Goal: Use online tool/utility: Utilize a website feature to perform a specific function

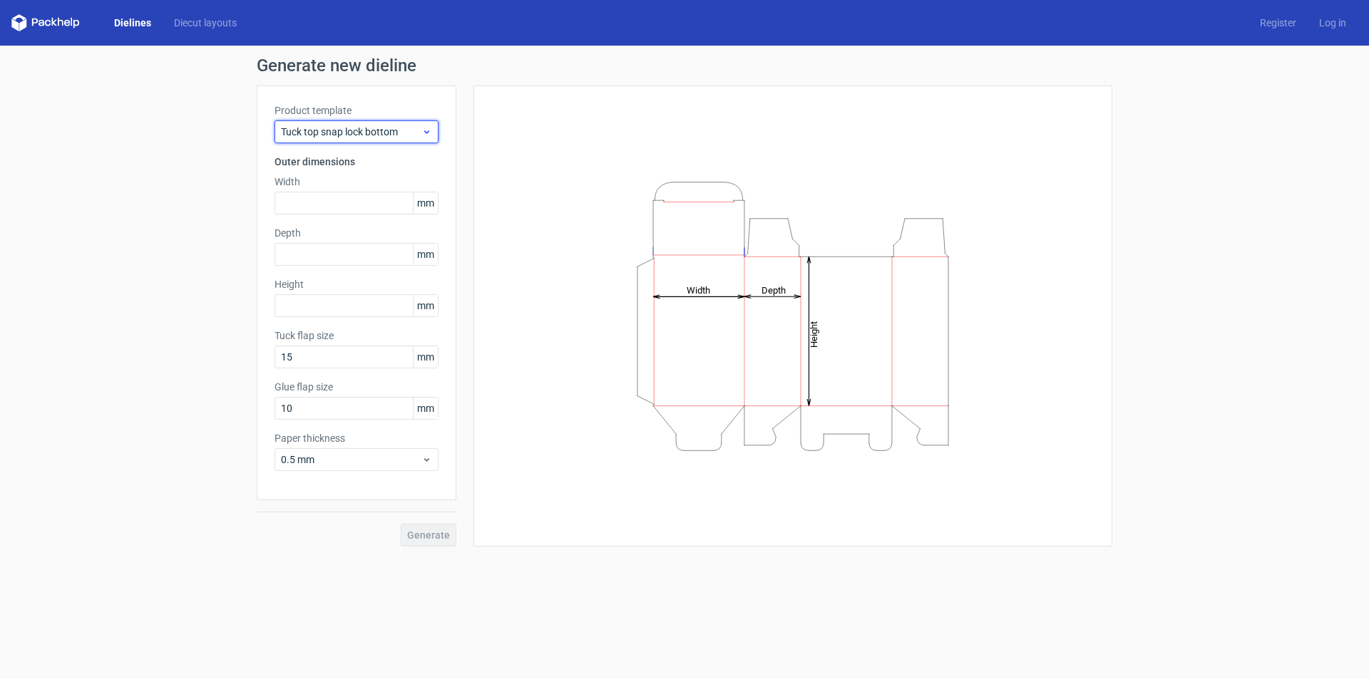
click at [389, 130] on span "Tuck top snap lock bottom" at bounding box center [351, 132] width 140 height 14
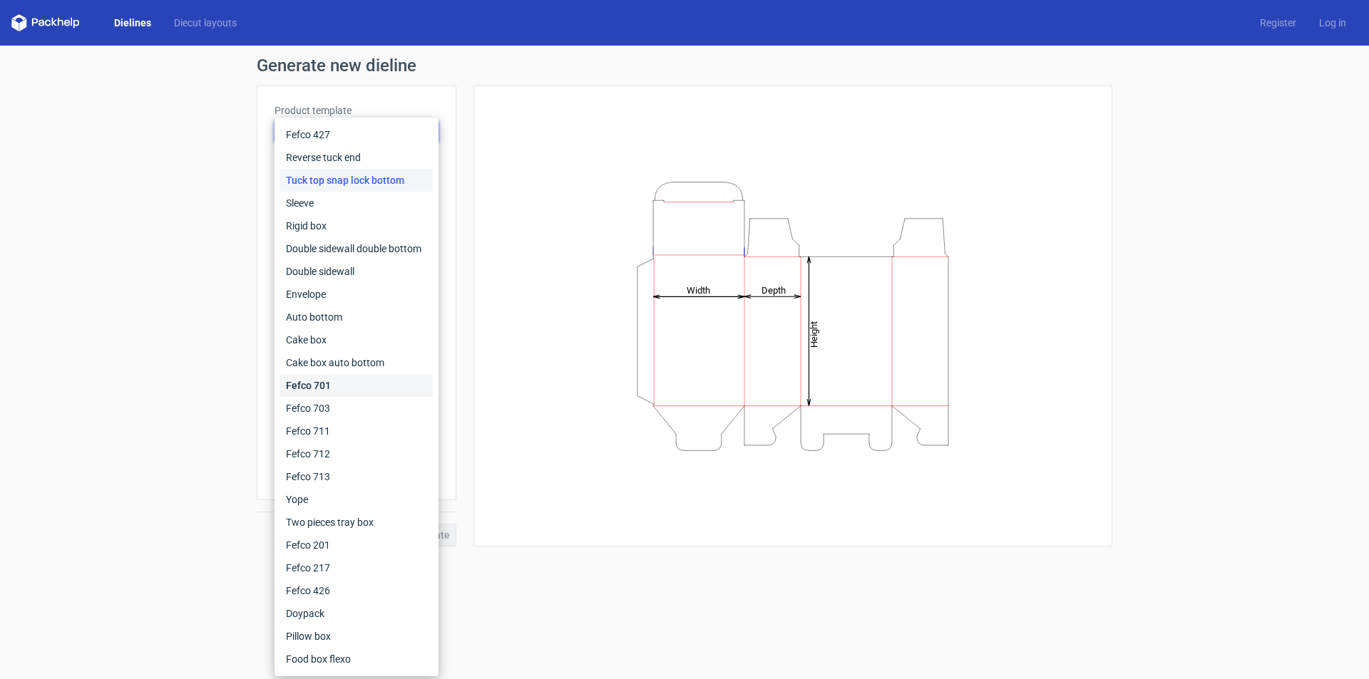
click at [362, 384] on div "Fefco 701" at bounding box center [356, 385] width 153 height 23
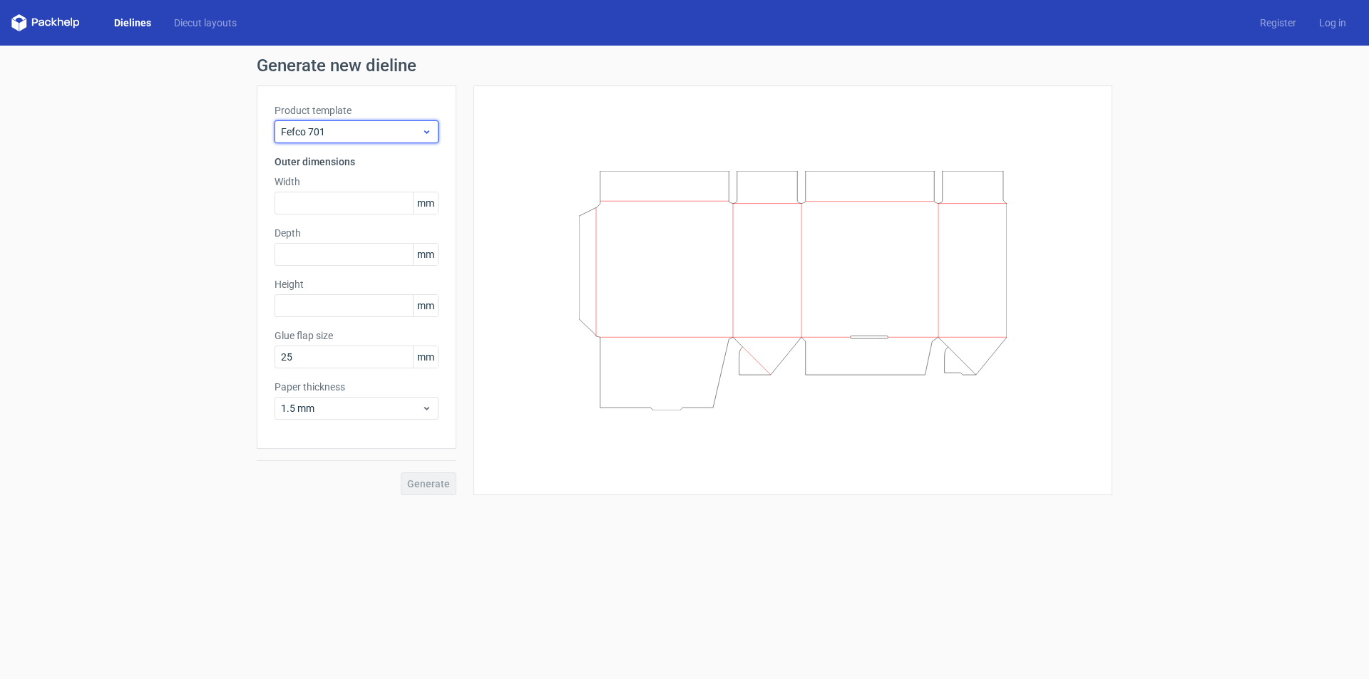
click at [384, 134] on span "Fefco 701" at bounding box center [351, 132] width 140 height 14
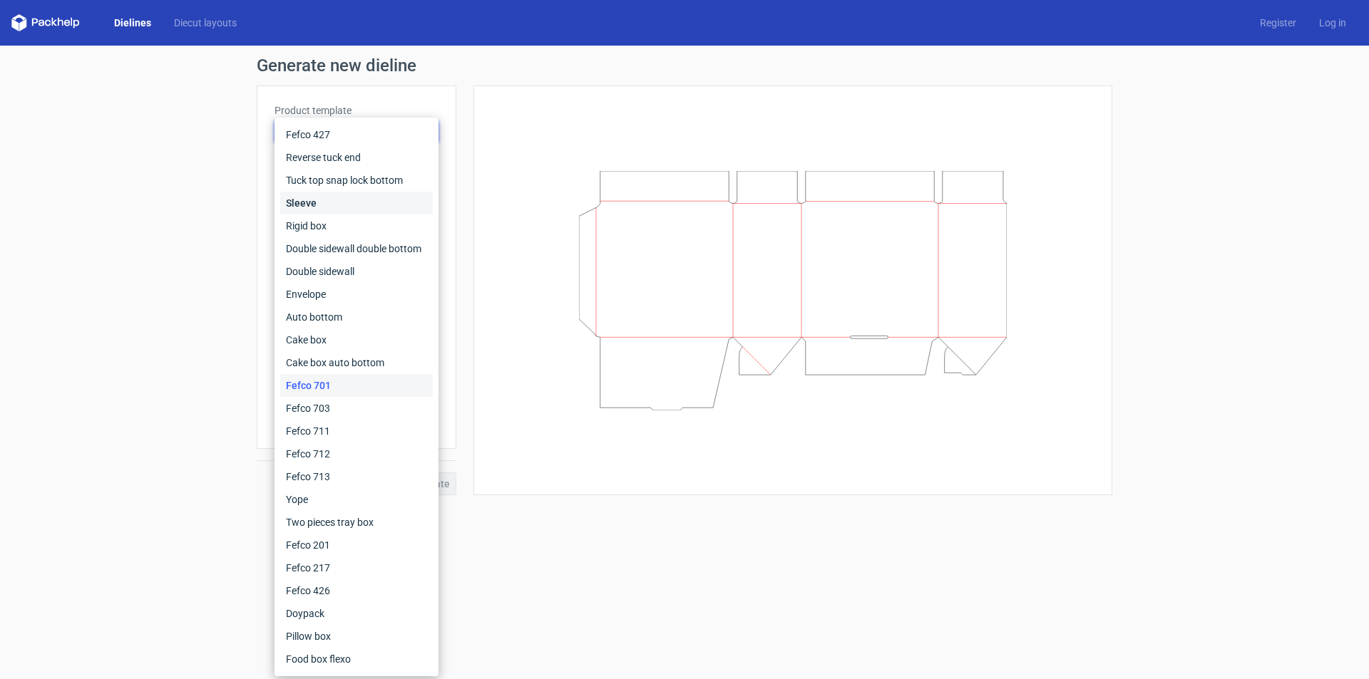
click at [388, 200] on div "Sleeve" at bounding box center [356, 203] width 153 height 23
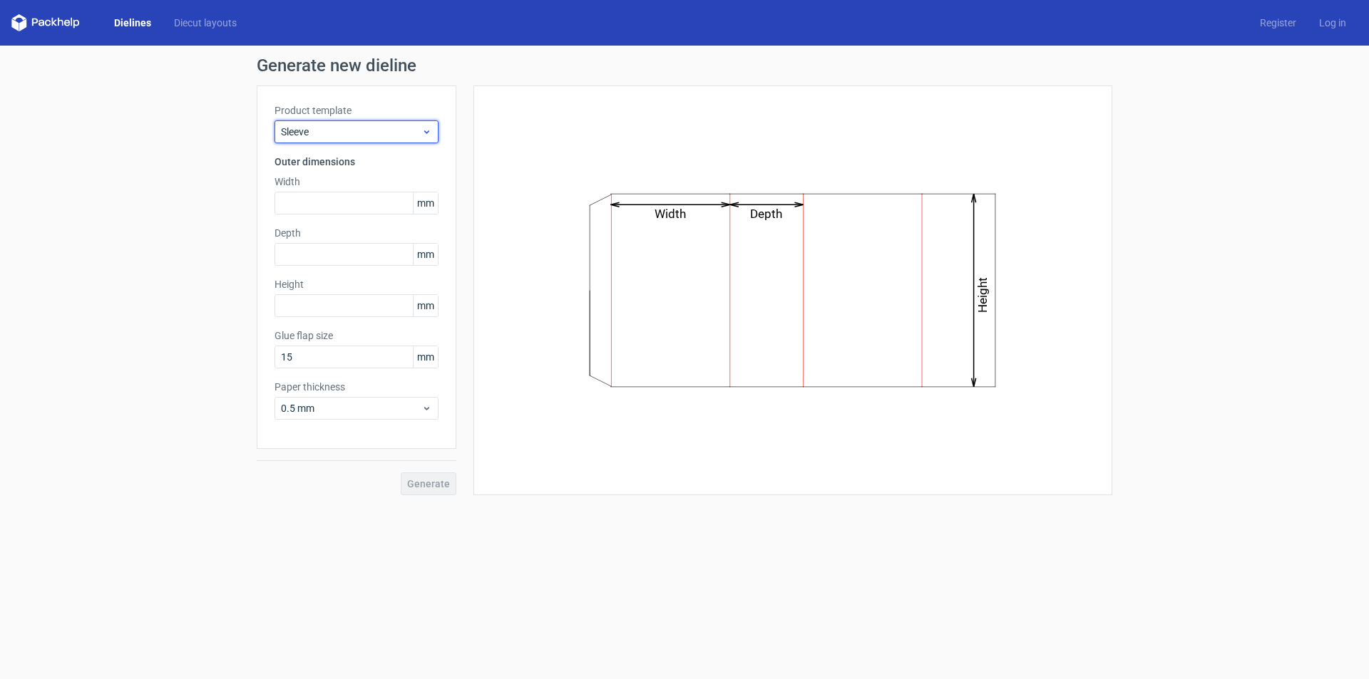
click at [417, 137] on span "Sleeve" at bounding box center [351, 132] width 140 height 14
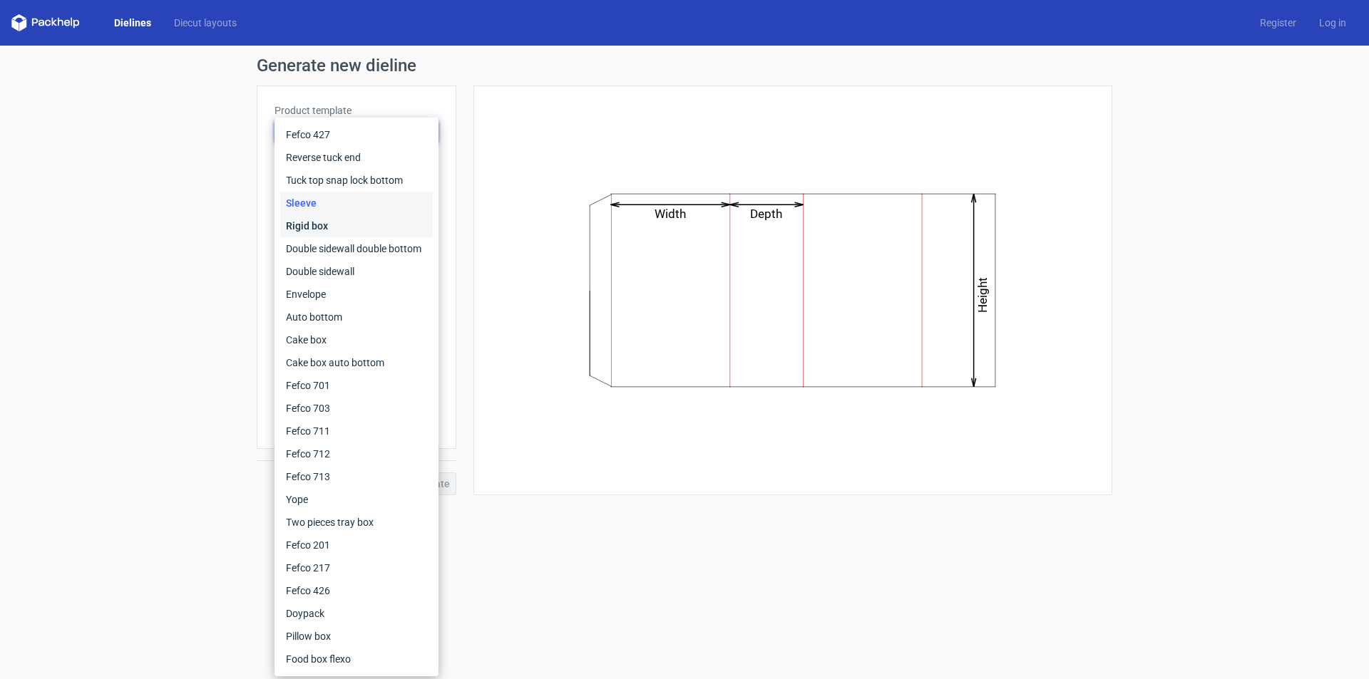
click at [374, 222] on div "Rigid box" at bounding box center [356, 226] width 153 height 23
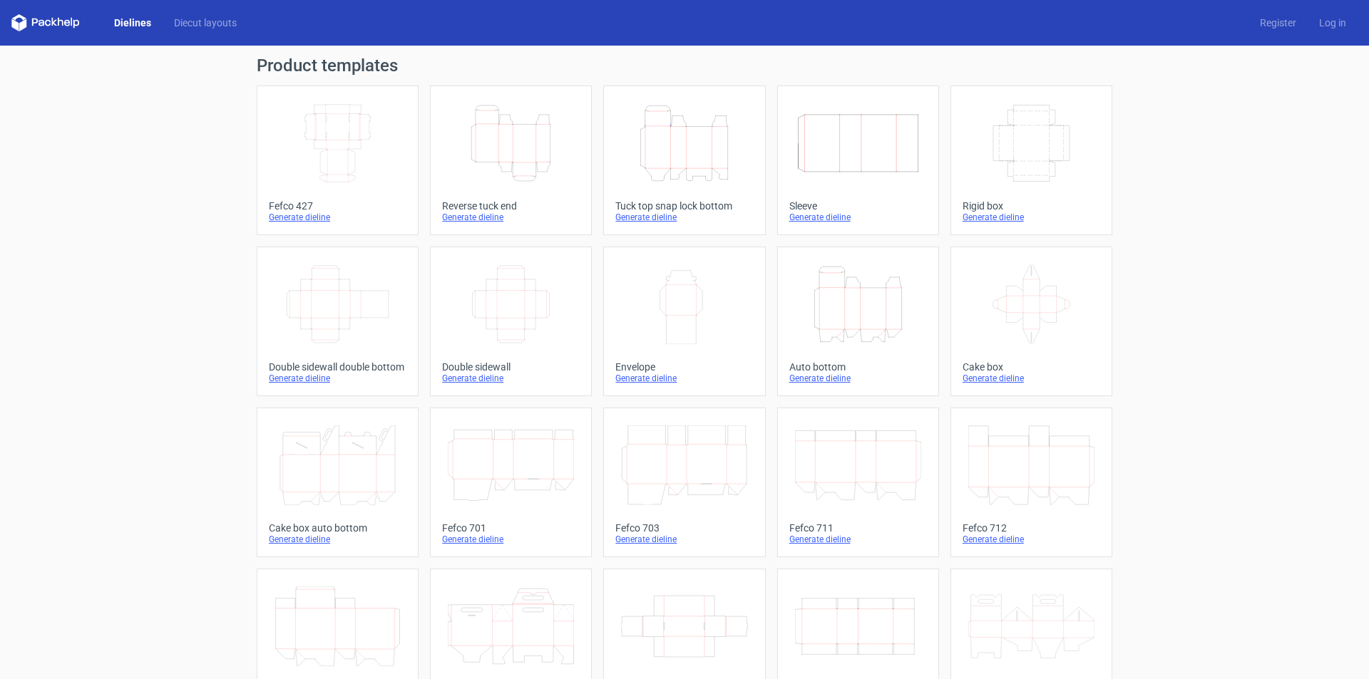
click at [232, 11] on div "Dielines Diecut layouts Register Log in" at bounding box center [684, 23] width 1369 height 46
click at [175, 26] on link "Diecut layouts" at bounding box center [206, 23] width 86 height 14
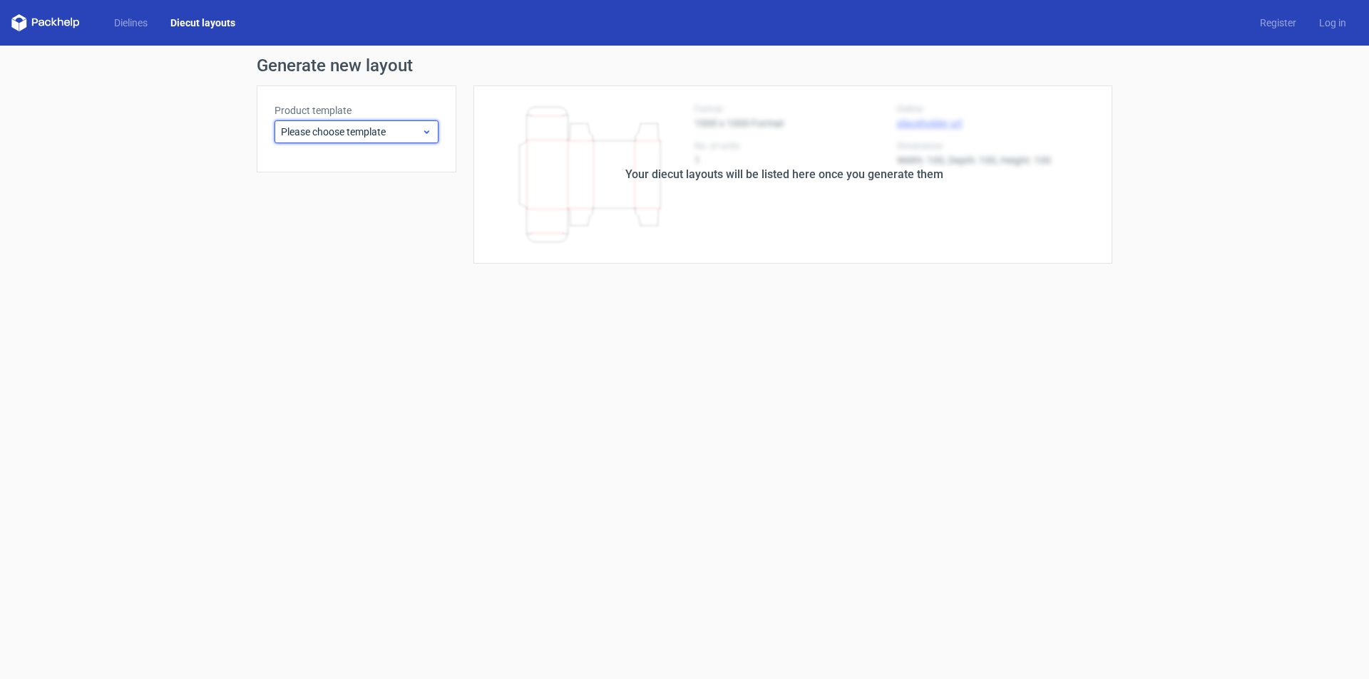
click at [341, 137] on span "Please choose template" at bounding box center [351, 132] width 140 height 14
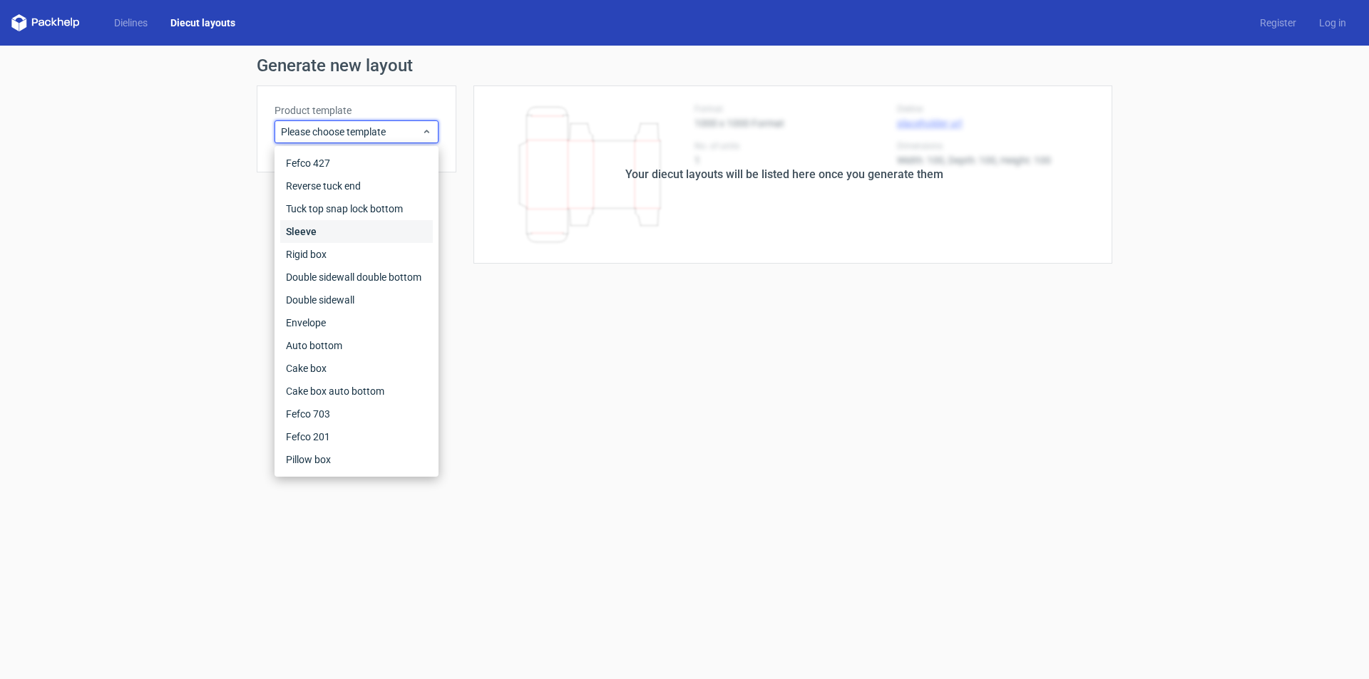
click at [346, 224] on div "Sleeve" at bounding box center [356, 231] width 153 height 23
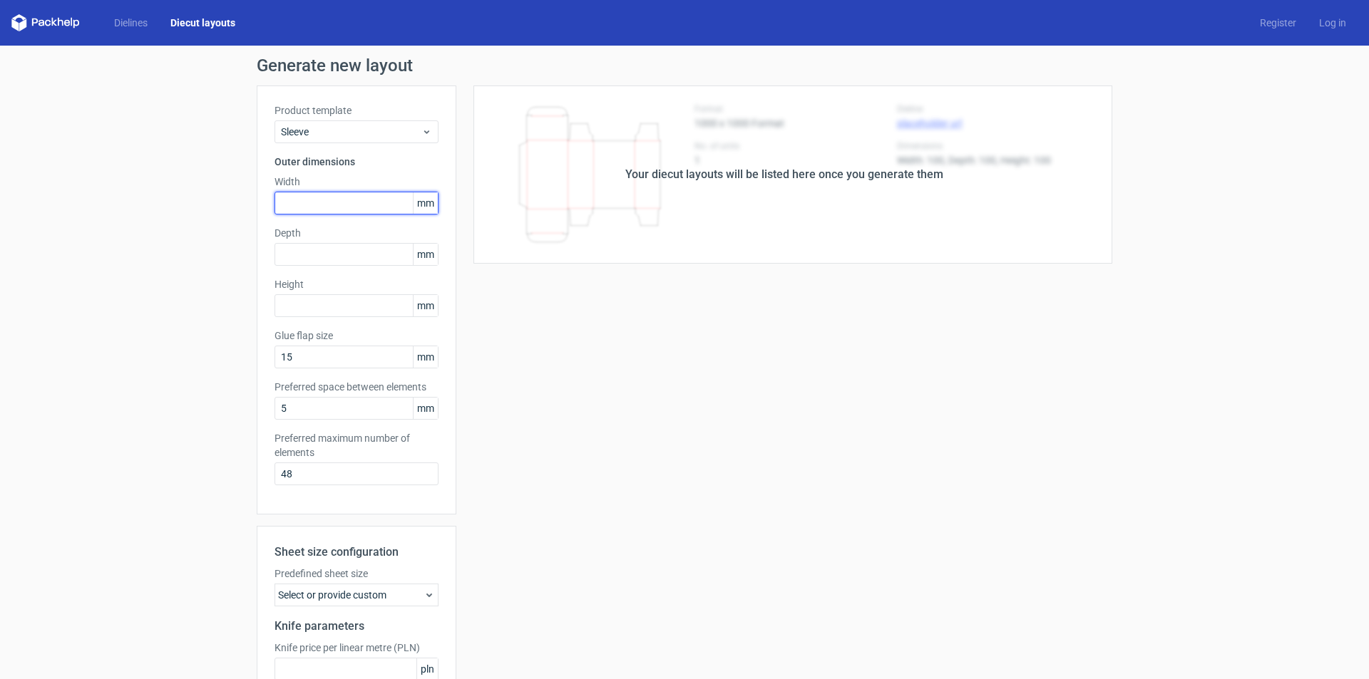
click at [381, 197] on input "text" at bounding box center [356, 203] width 164 height 23
type input "135"
click at [307, 252] on input "text" at bounding box center [356, 254] width 164 height 23
type input "10"
click at [313, 300] on div "Product template Sleeve Outer dimensions Width 135 mm Depth 10 mm Height mm Glu…" at bounding box center [357, 300] width 200 height 429
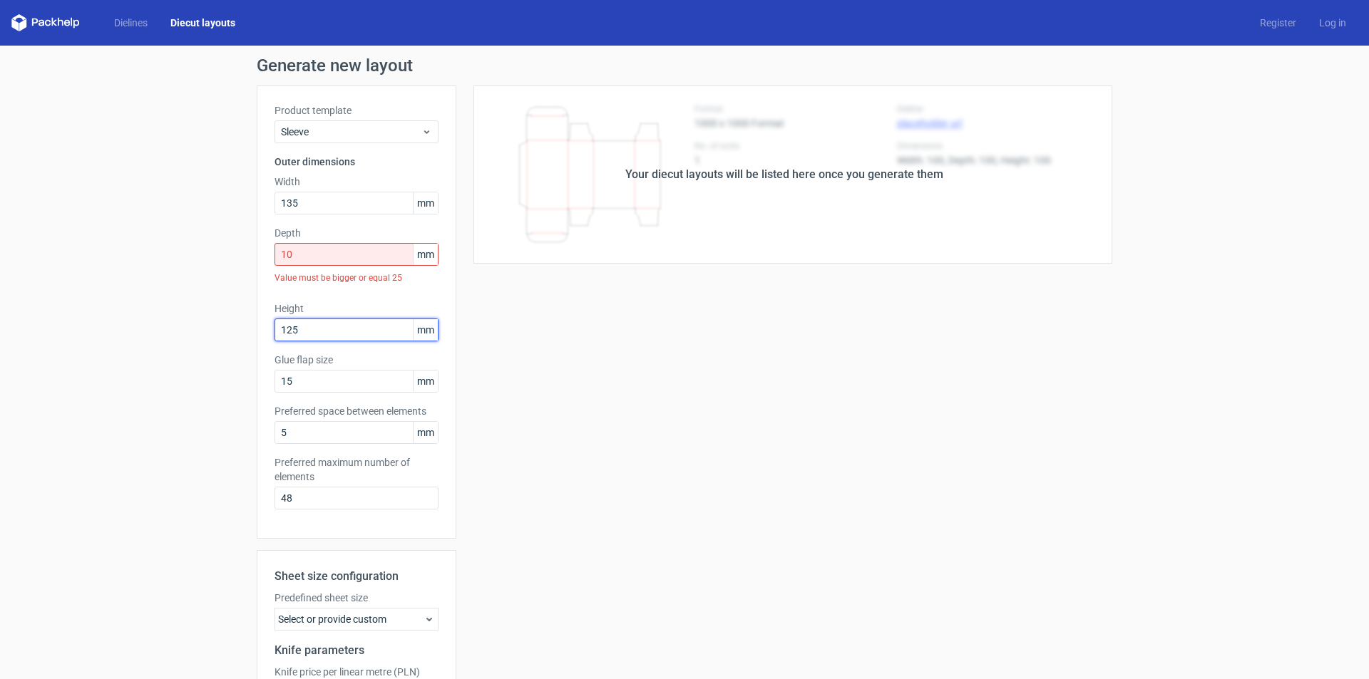
type input "125"
click at [692, 453] on div "Your diecut layouts will be listed here once you generate them Height Depth Wid…" at bounding box center [784, 459] width 656 height 746
click at [382, 433] on input "5" at bounding box center [356, 432] width 164 height 23
click at [580, 517] on div "Your diecut layouts will be listed here once you generate them Height Depth Wid…" at bounding box center [784, 459] width 656 height 746
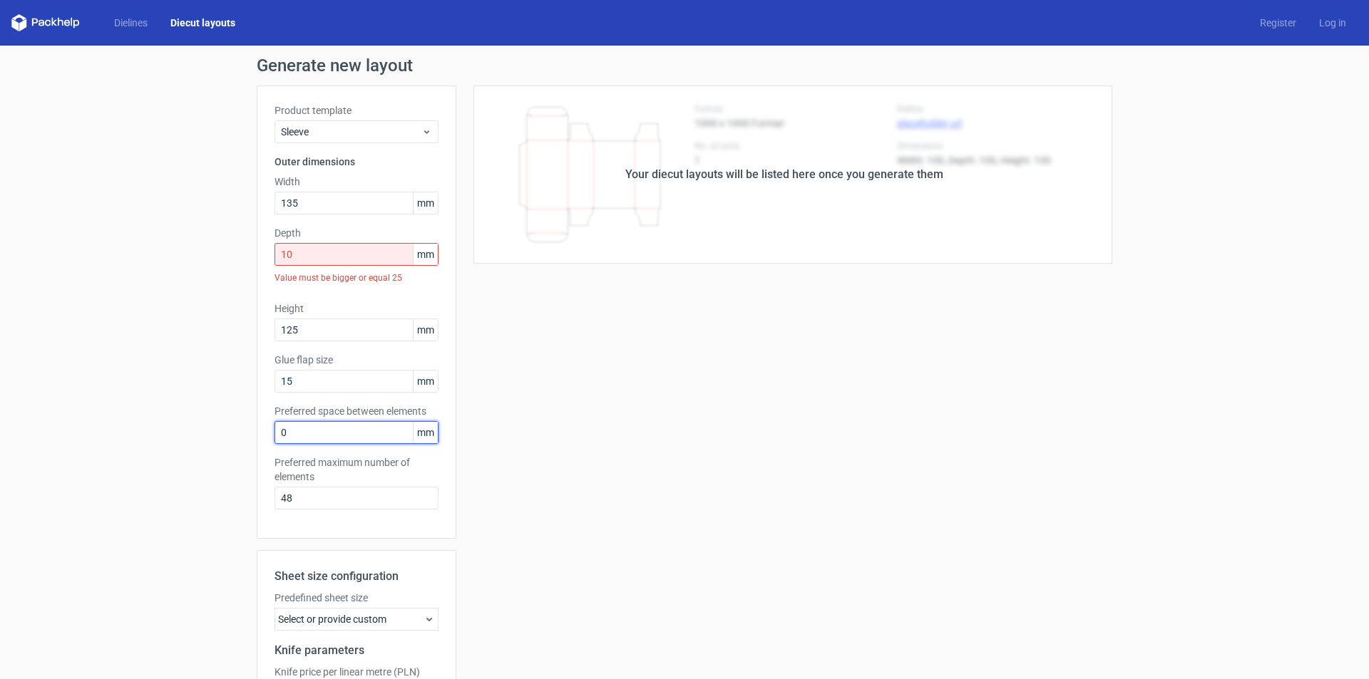
click at [336, 436] on input "0" at bounding box center [356, 432] width 164 height 23
type input "5"
click at [1143, 520] on div "Generate new layout Product template Sleeve Outer dimensions Width 135 mm Depth…" at bounding box center [684, 445] width 1369 height 798
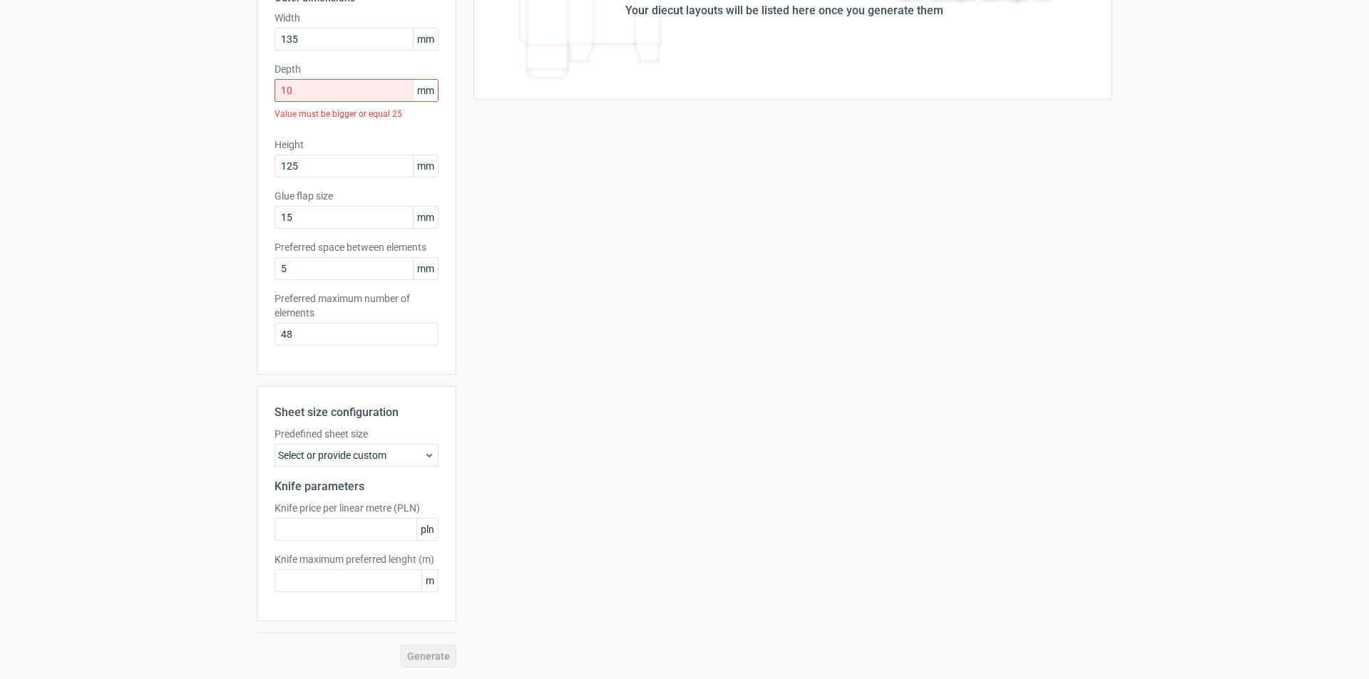
click at [370, 453] on div "Select or provide custom" at bounding box center [356, 455] width 164 height 23
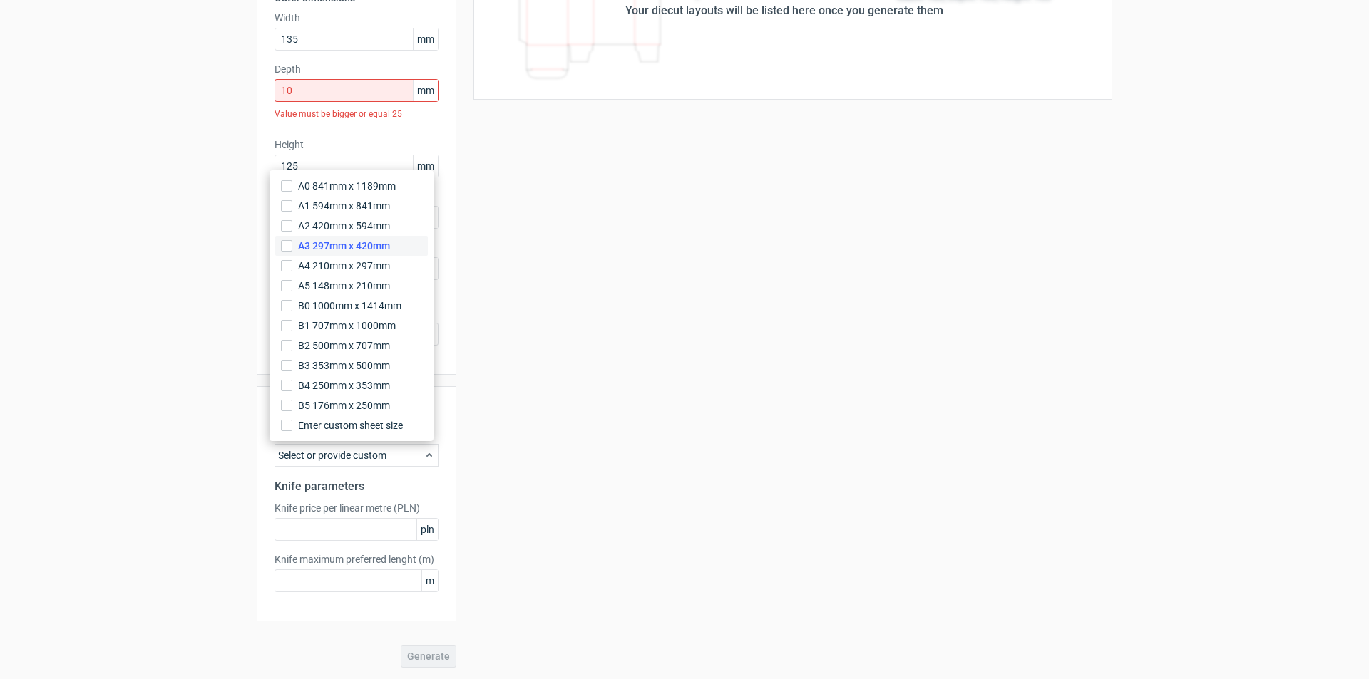
click at [279, 244] on label "A3 297mm x 420mm" at bounding box center [351, 246] width 153 height 20
click at [281, 244] on input "A3 297mm x 420mm" at bounding box center [286, 245] width 11 height 11
click at [714, 469] on div "Your diecut layouts will be listed here once you generate them Height Depth Wid…" at bounding box center [784, 295] width 656 height 746
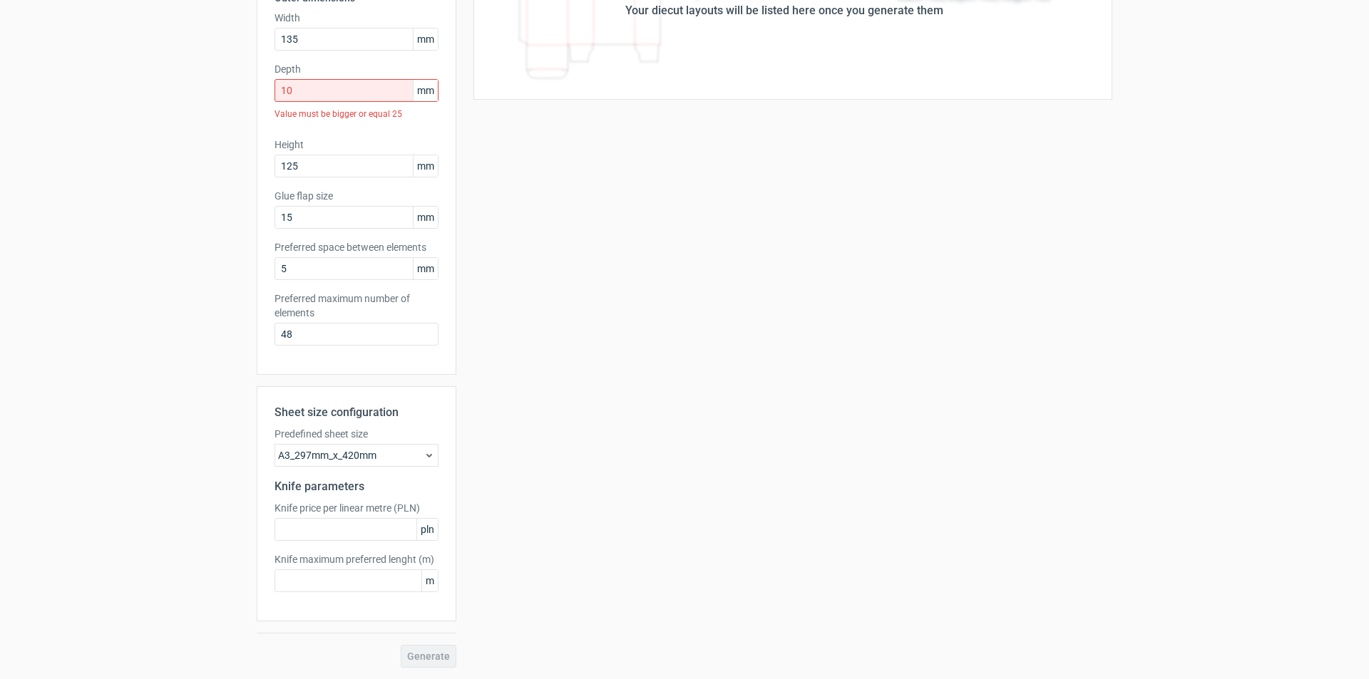
click at [426, 652] on div "Generate" at bounding box center [357, 656] width 200 height 23
click at [287, 101] on input "10" at bounding box center [356, 90] width 164 height 23
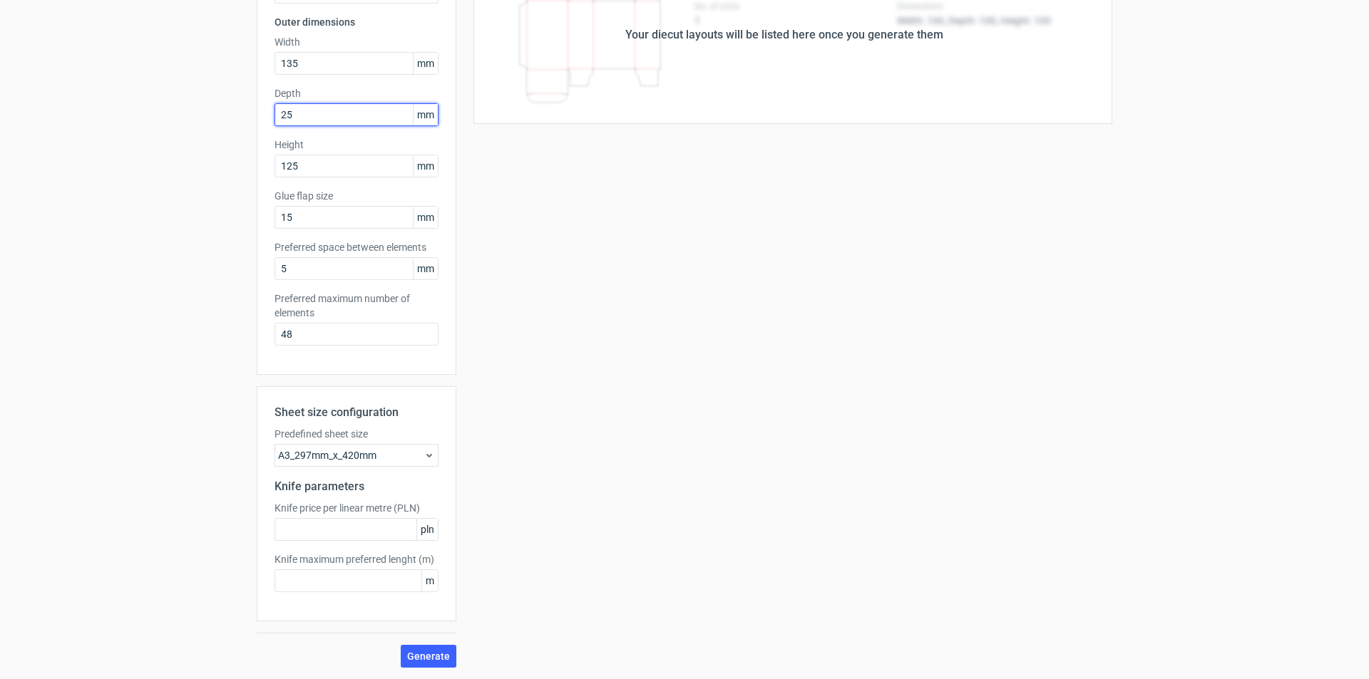
type input "25"
click at [401, 645] on button "Generate" at bounding box center [429, 656] width 56 height 23
click at [442, 657] on span "Generate" at bounding box center [428, 657] width 43 height 10
click at [374, 452] on div "A3_297mm_x_420mm" at bounding box center [356, 455] width 164 height 23
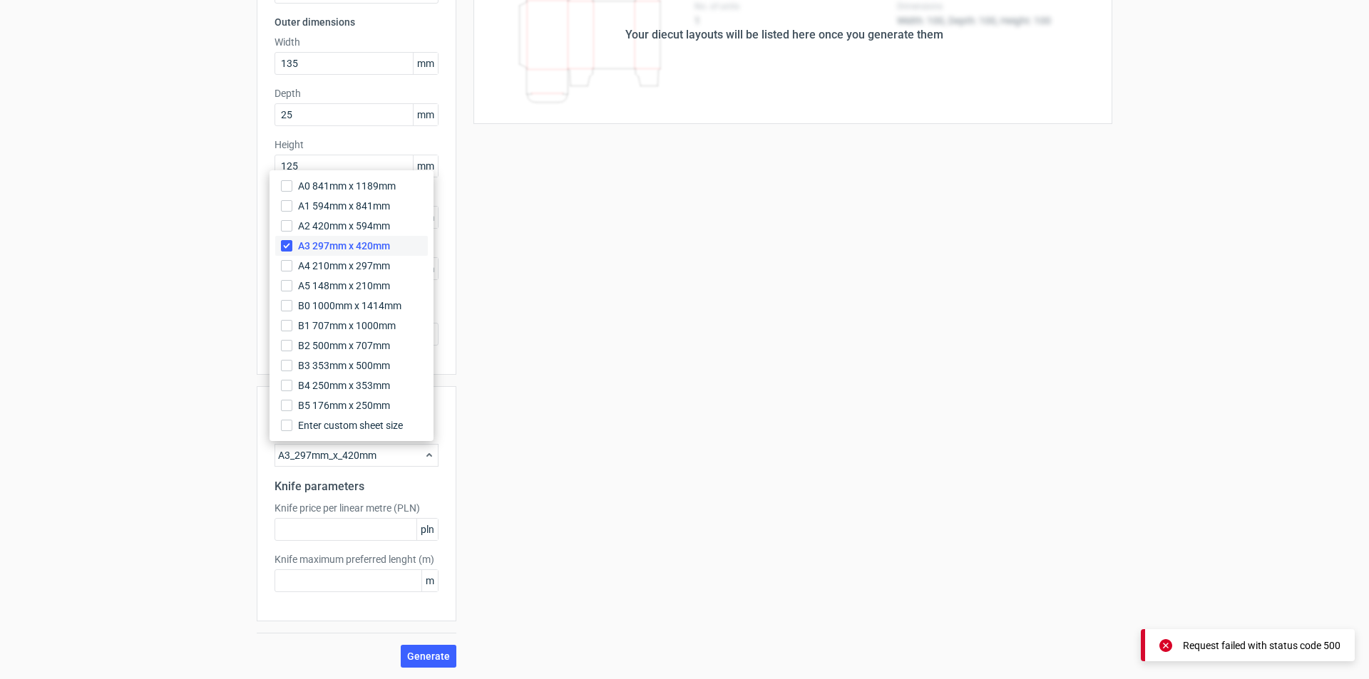
click at [361, 250] on span "A3 297mm x 420mm" at bounding box center [344, 246] width 92 height 14
click at [292, 250] on input "A3 297mm x 420mm" at bounding box center [286, 245] width 11 height 11
click at [432, 654] on span "Generate" at bounding box center [428, 657] width 43 height 10
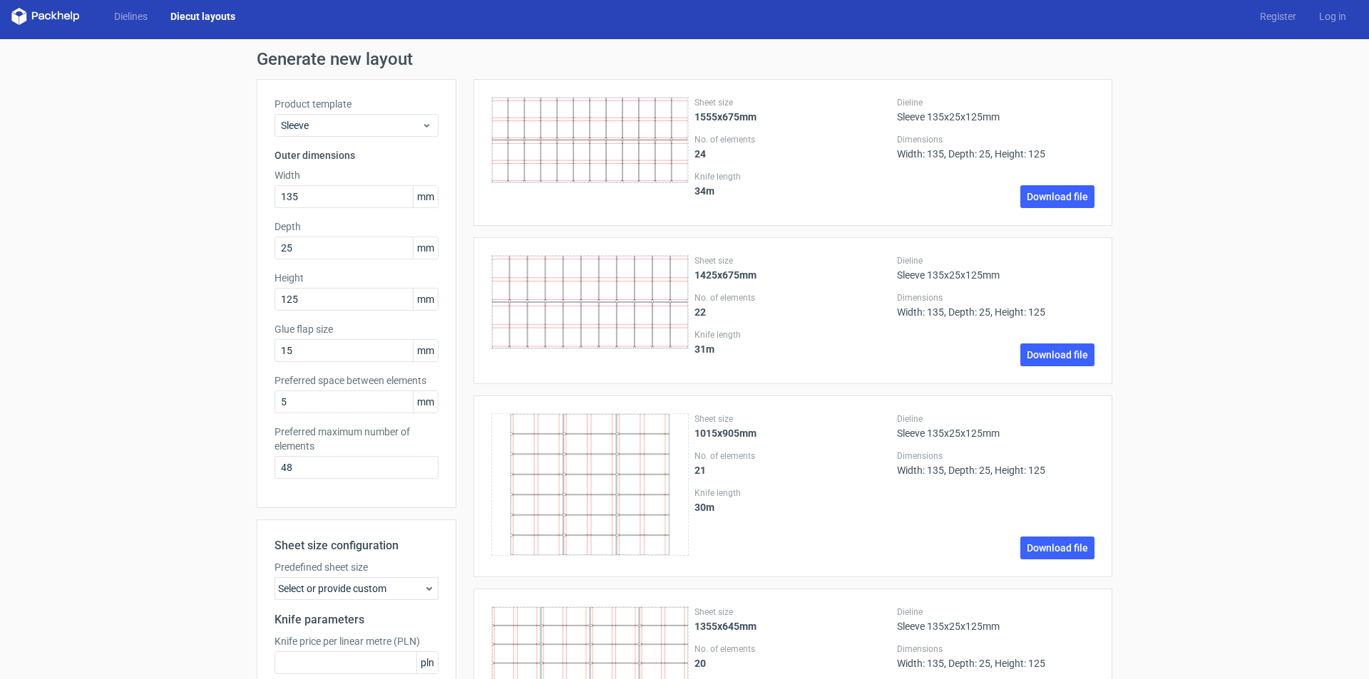
scroll to position [0, 0]
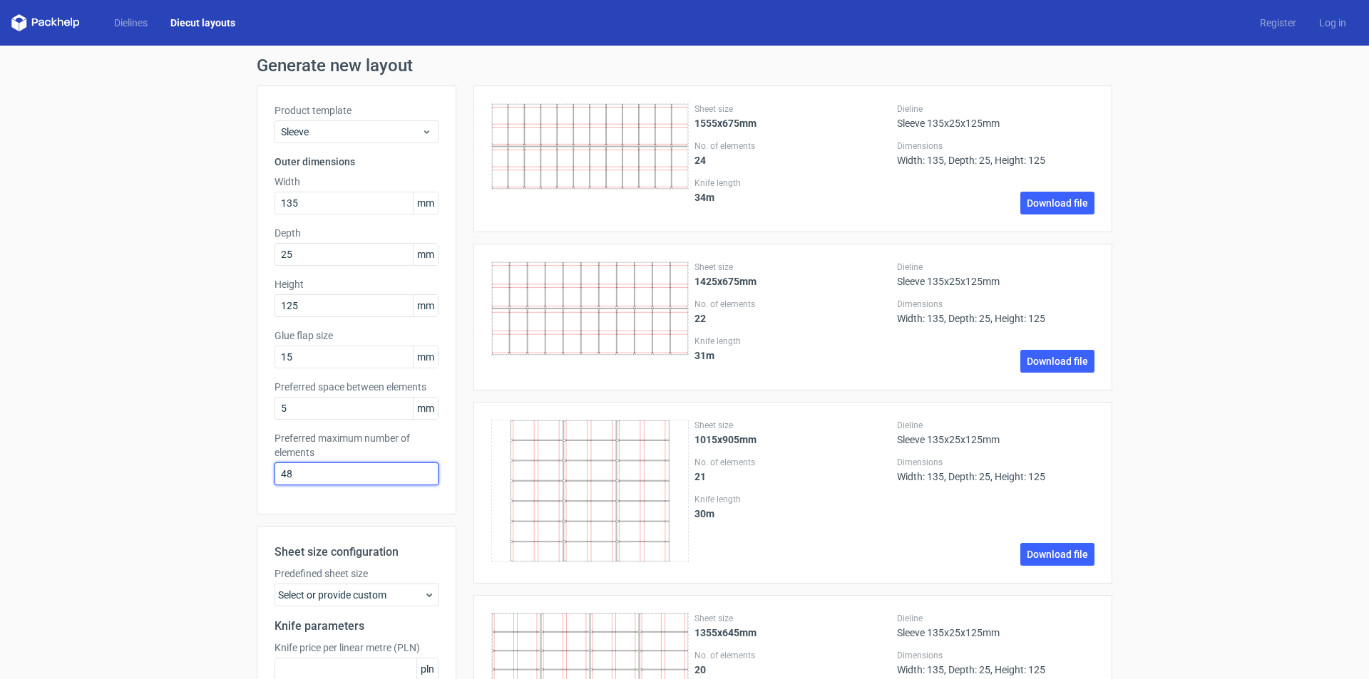
click at [285, 473] on input "48" at bounding box center [356, 474] width 164 height 23
type input "0"
click at [464, 535] on div "Sheet size 1015x905mm No. of elements 21 Knife length 30 m Dieline Sleeve 135x2…" at bounding box center [784, 493] width 656 height 182
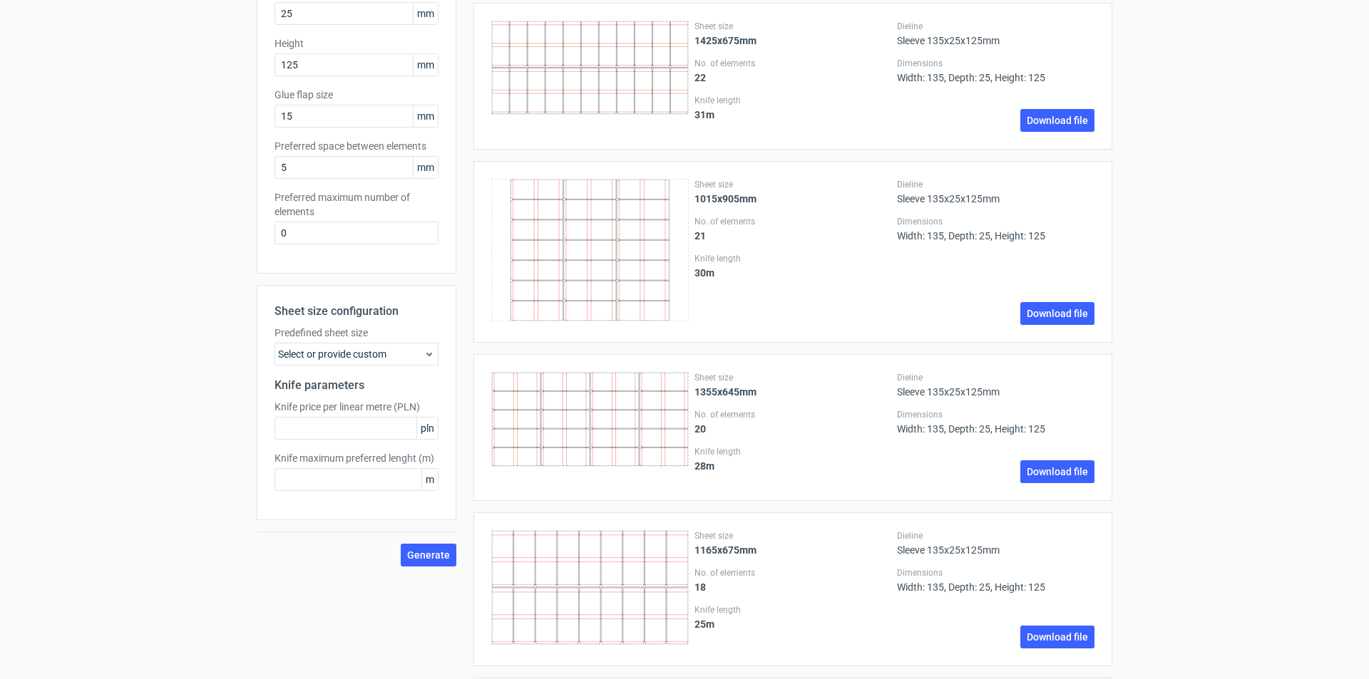
scroll to position [570, 0]
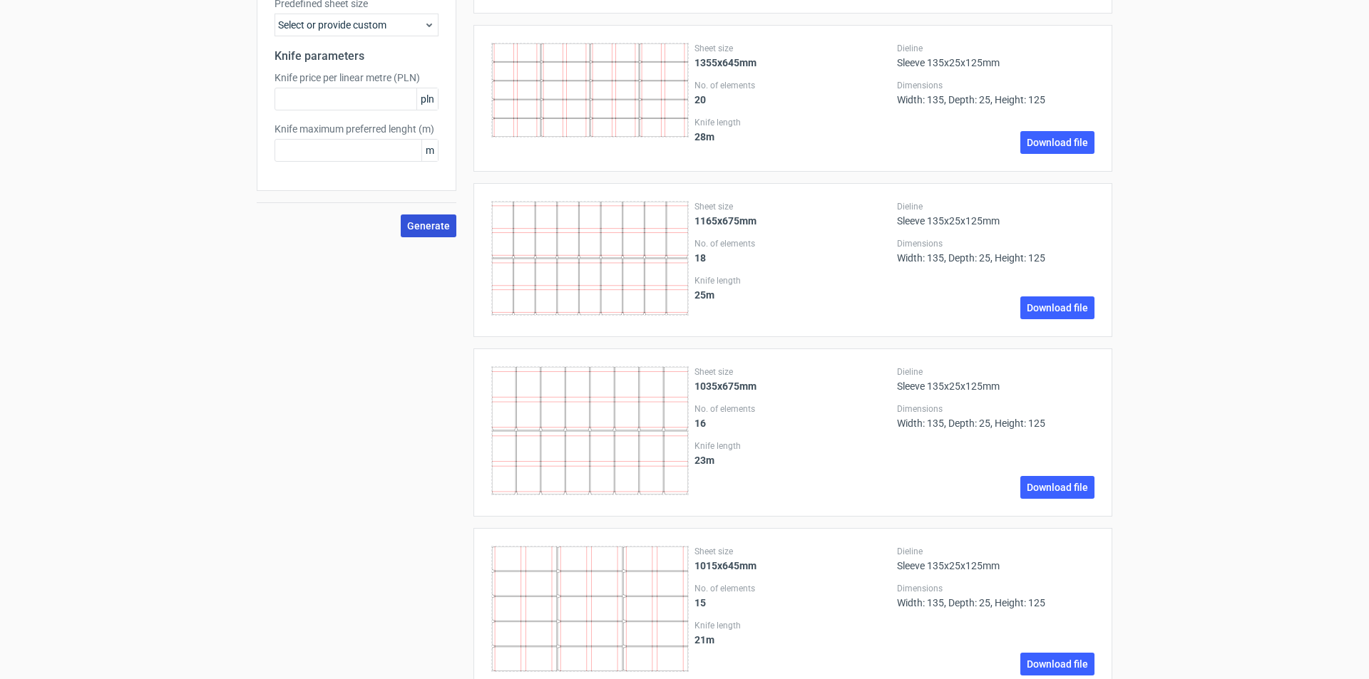
click at [408, 231] on span "Generate" at bounding box center [428, 226] width 43 height 10
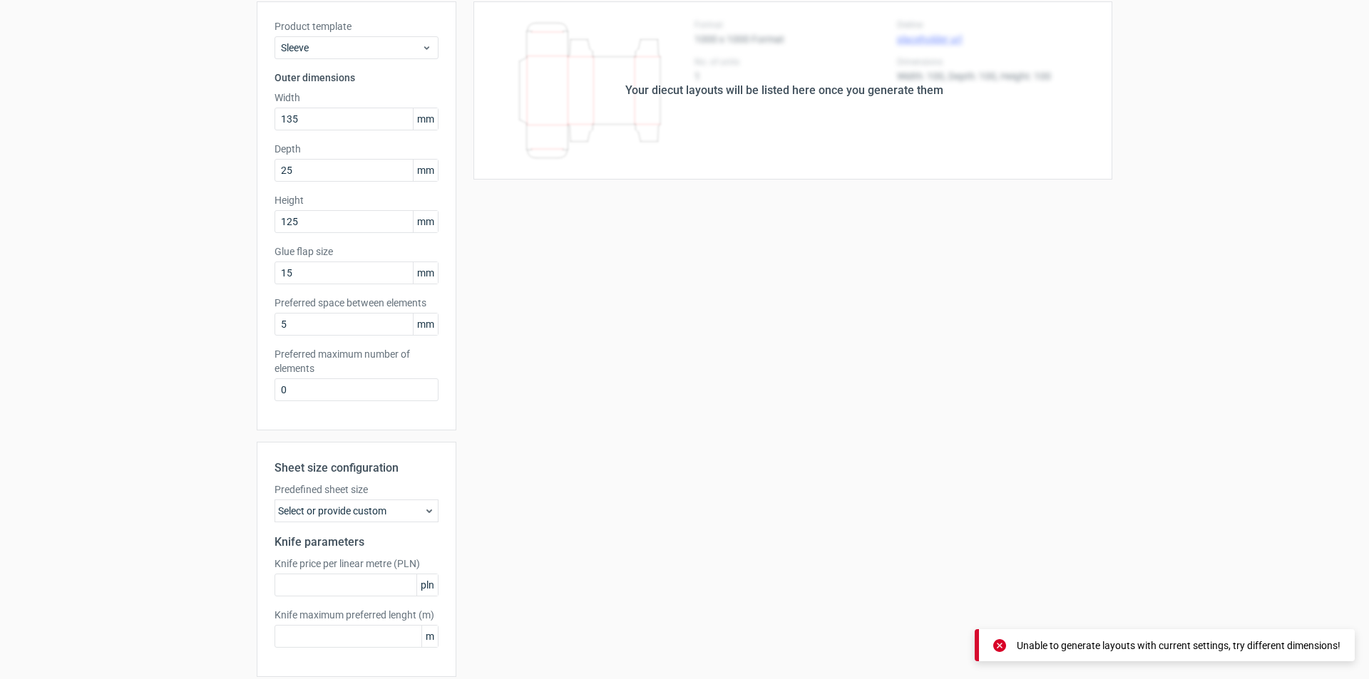
scroll to position [0, 0]
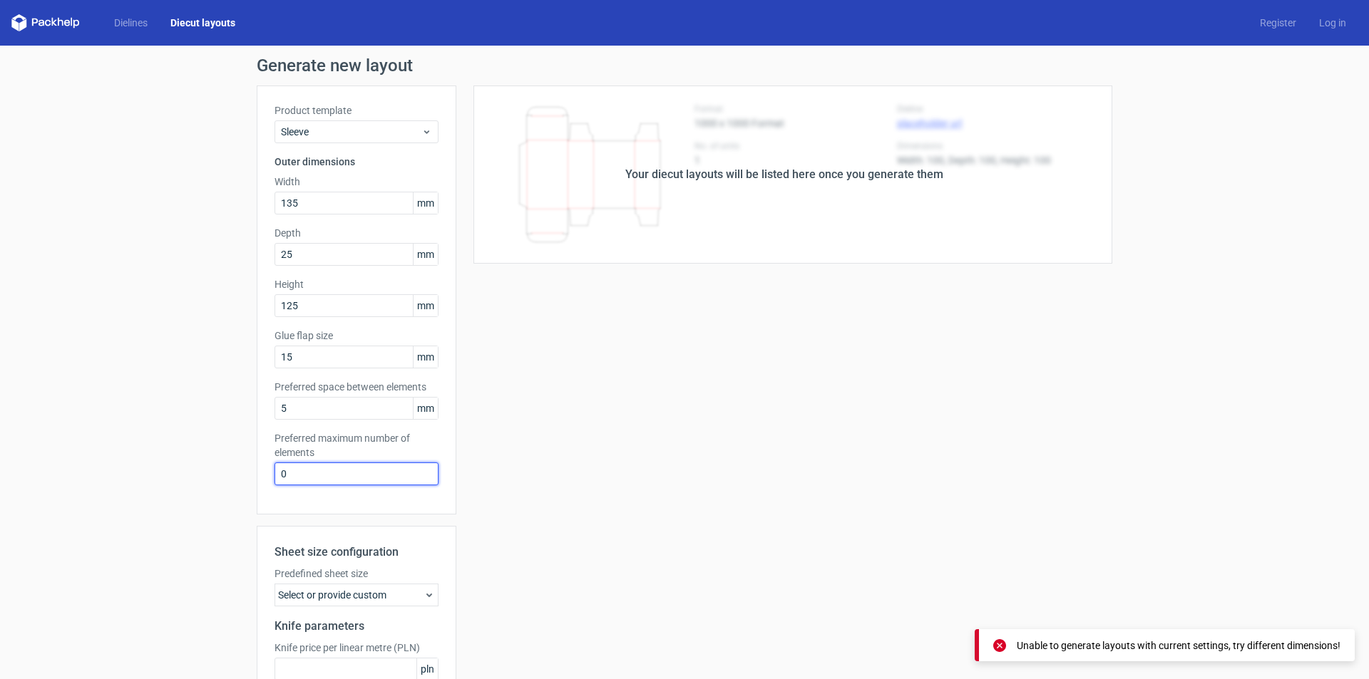
click at [331, 483] on input "0" at bounding box center [356, 474] width 164 height 23
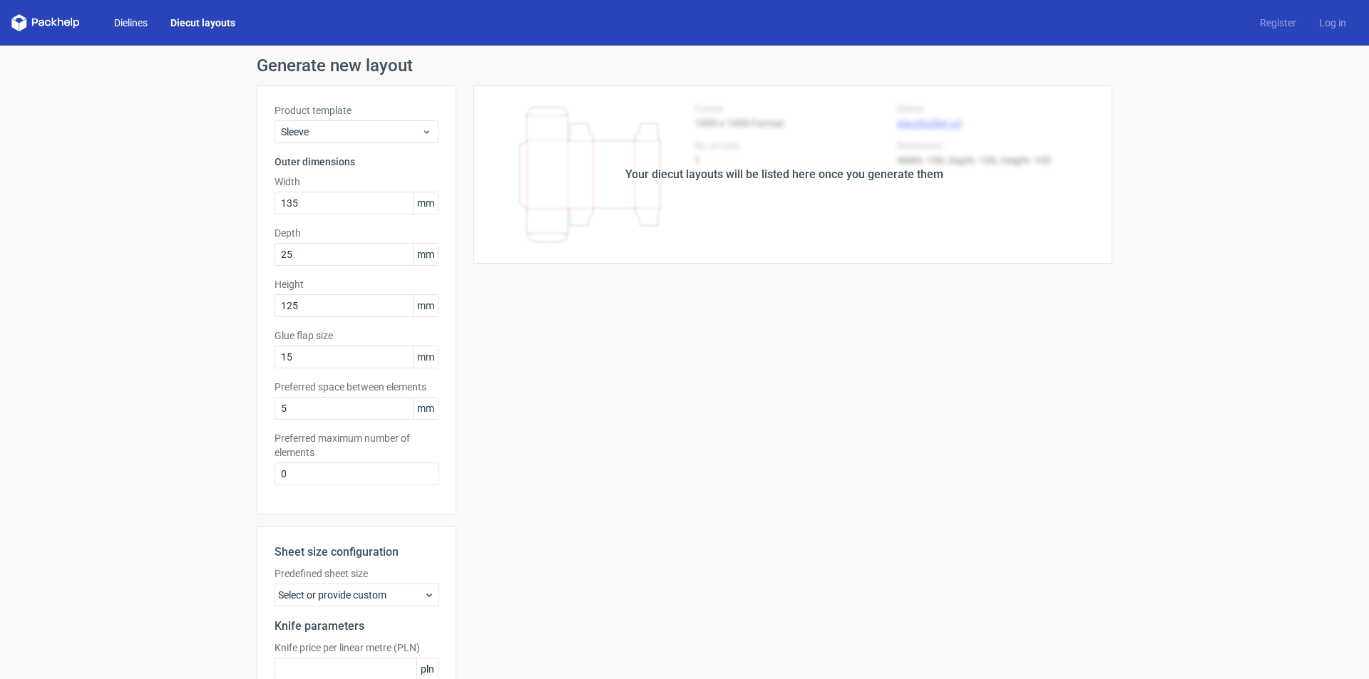
click at [143, 29] on link "Dielines" at bounding box center [131, 23] width 56 height 14
type input "15"
type input "5"
type input "48"
